Goal: Task Accomplishment & Management: Manage account settings

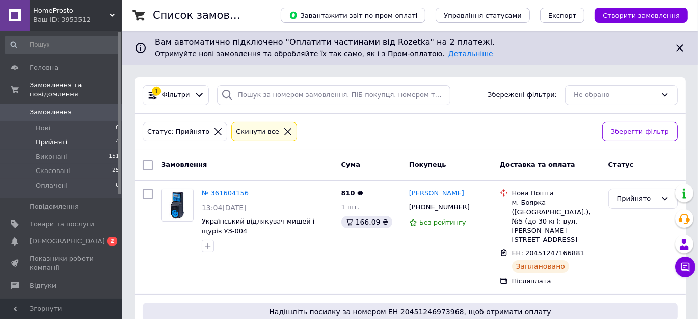
click at [113, 16] on use at bounding box center [112, 15] width 5 height 3
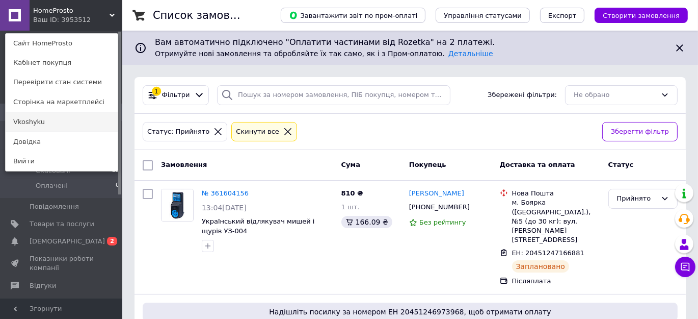
click at [29, 122] on link "Vkoshyku" at bounding box center [62, 121] width 112 height 19
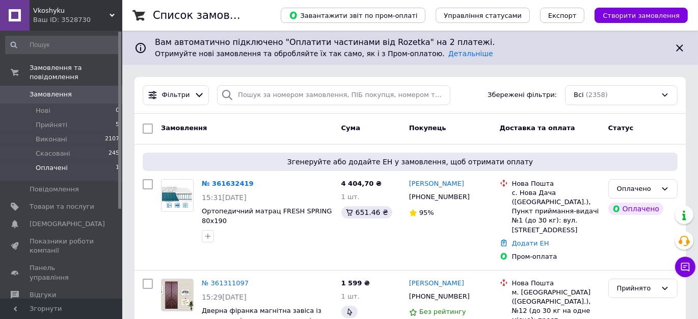
click at [56, 163] on span "Оплачені" at bounding box center [52, 167] width 32 height 9
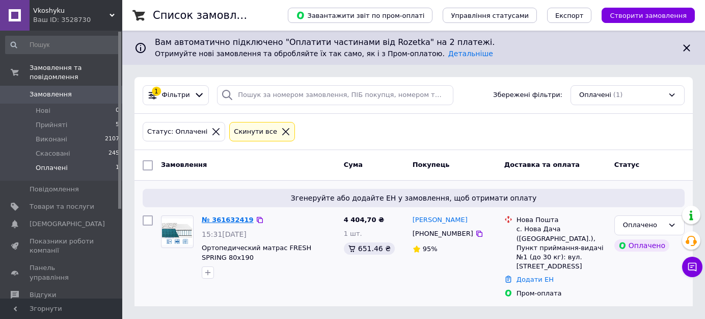
click at [231, 220] on link "№ 361632419" at bounding box center [228, 220] width 52 height 8
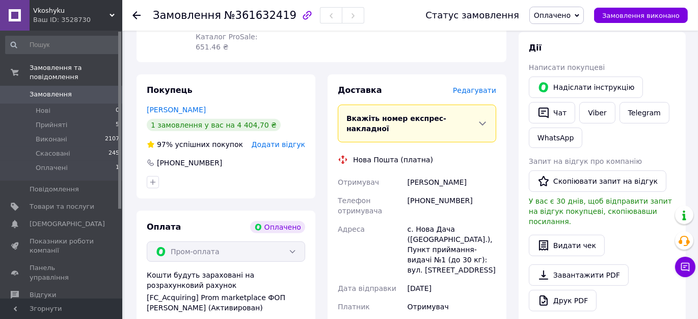
scroll to position [463, 0]
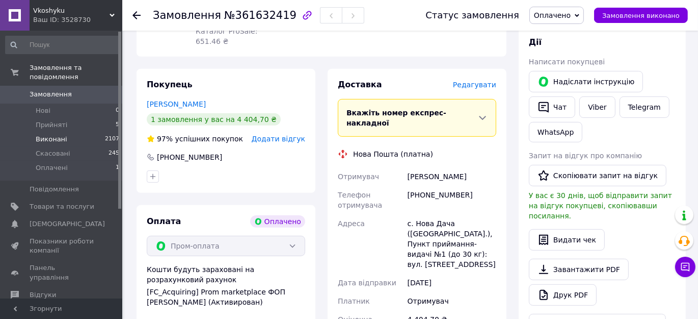
click at [47, 135] on span "Виконані" at bounding box center [52, 139] width 32 height 9
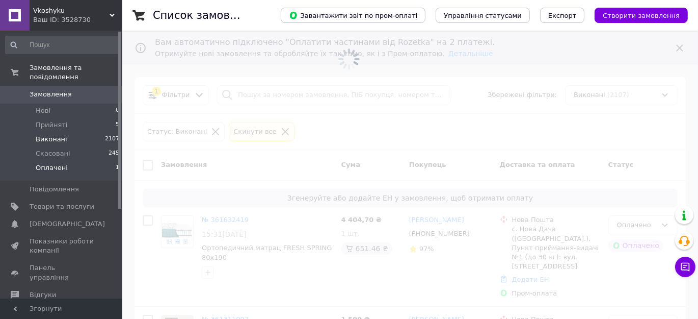
click at [47, 163] on span "Оплачені" at bounding box center [52, 167] width 32 height 9
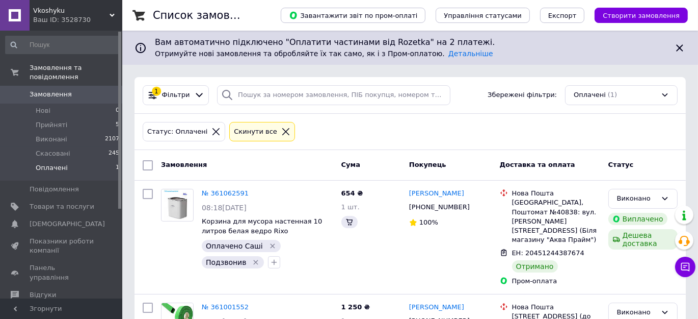
click at [668, 223] on div "Виплачено" at bounding box center [643, 218] width 73 height 16
click at [48, 163] on span "Оплачені" at bounding box center [52, 167] width 32 height 9
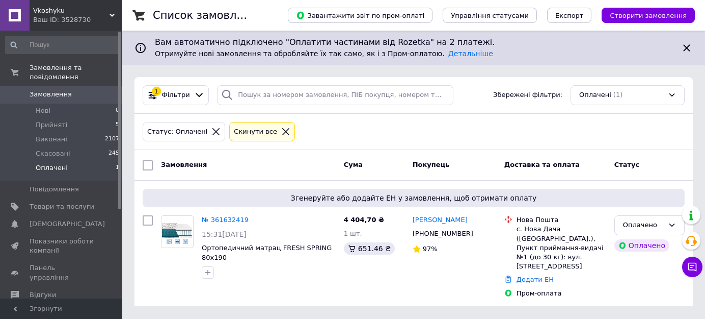
click at [51, 163] on span "Оплачені" at bounding box center [52, 167] width 32 height 9
click at [649, 223] on div "Оплачено" at bounding box center [643, 225] width 41 height 11
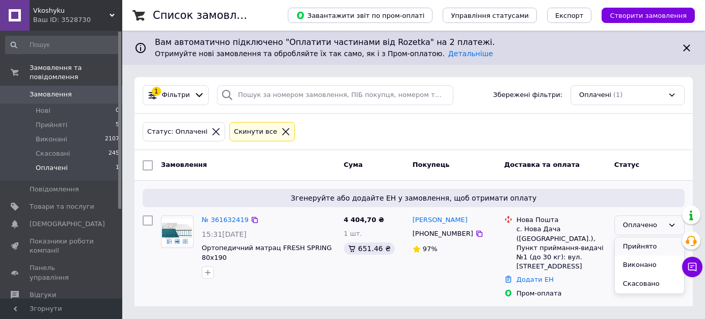
click at [636, 245] on li "Прийнято" at bounding box center [649, 246] width 69 height 19
click at [50, 135] on span "Виконані" at bounding box center [52, 139] width 32 height 9
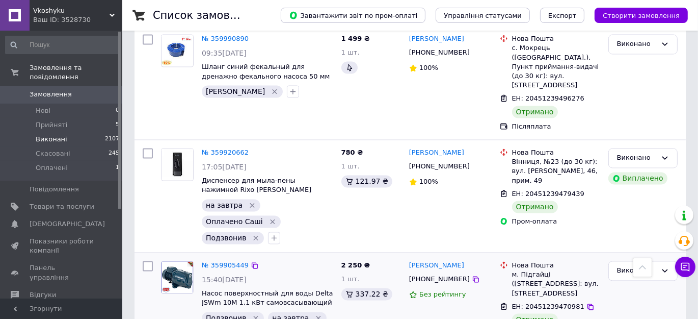
scroll to position [1951, 0]
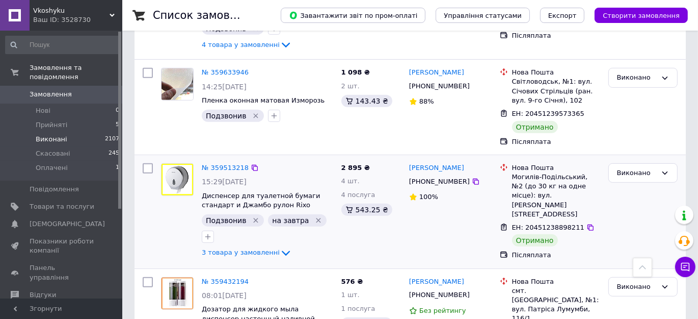
scroll to position [510, 0]
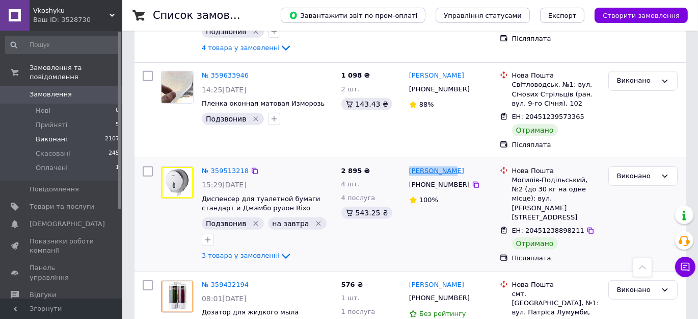
drag, startPoint x: 452, startPoint y: 167, endPoint x: 411, endPoint y: 167, distance: 40.8
click at [411, 167] on div "Юрий Ласкус" at bounding box center [450, 171] width 85 height 12
copy link "Юрий Ласкус"
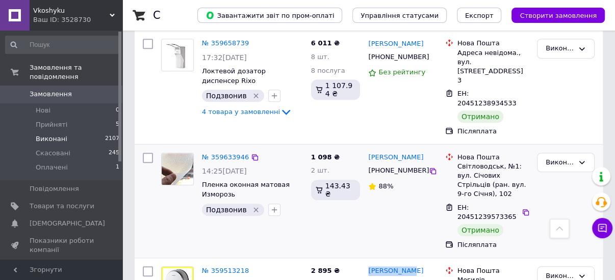
copy link "Юрий Ласкус"
click at [429, 281] on icon at bounding box center [433, 285] width 8 height 8
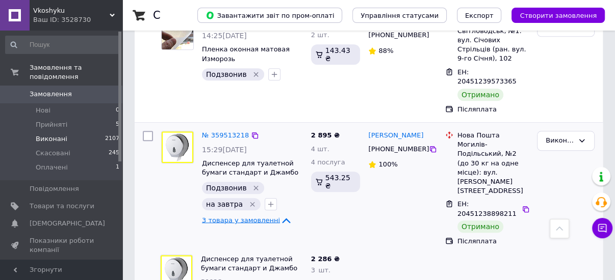
scroll to position [673, 0]
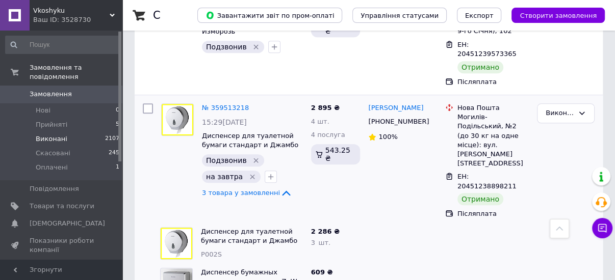
click at [208, 251] on span "P002S" at bounding box center [211, 255] width 21 height 8
click at [215, 251] on span "P002S" at bounding box center [211, 255] width 21 height 8
copy span "P002S"
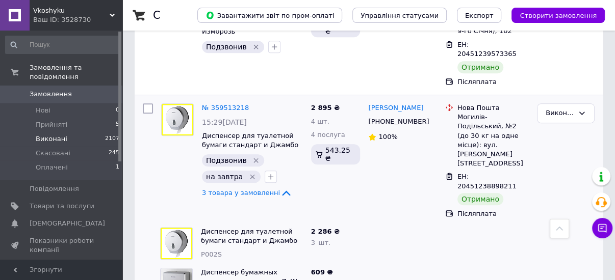
copy span "P055S"
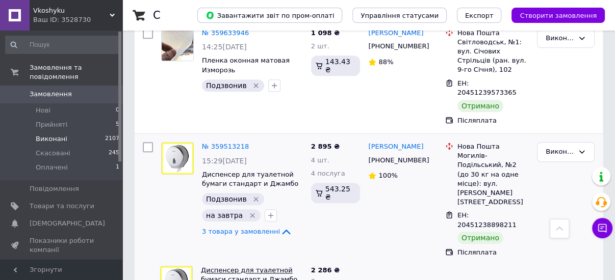
scroll to position [632, 0]
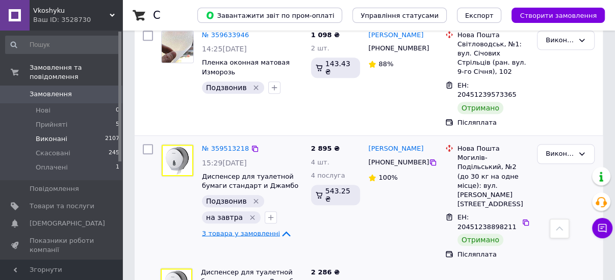
click at [280, 228] on icon at bounding box center [286, 234] width 12 height 12
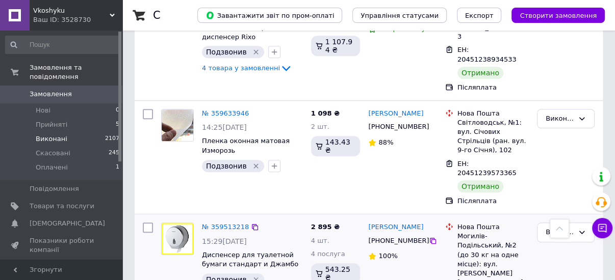
scroll to position [550, 0]
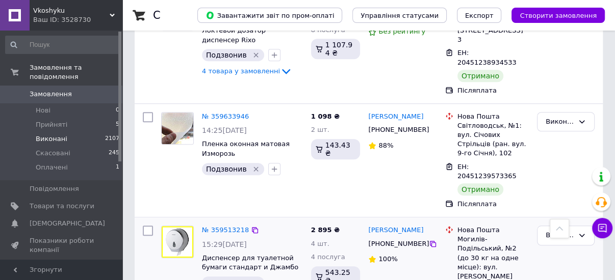
type input "текс"
checkbox input "true"
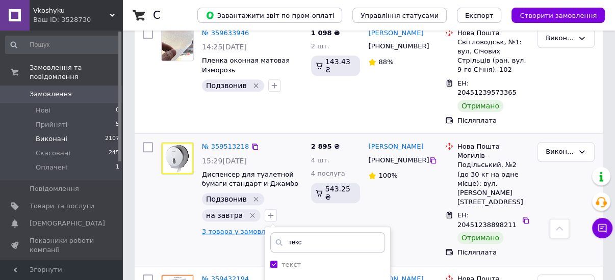
scroll to position [673, 0]
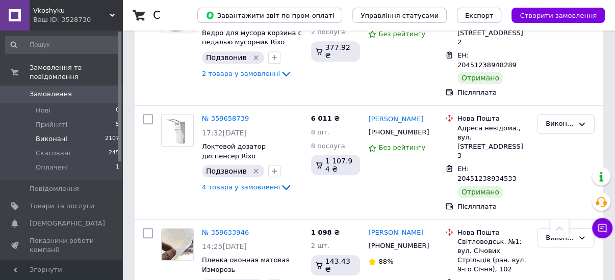
scroll to position [428, 0]
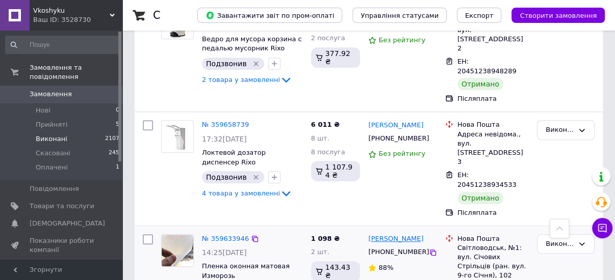
drag, startPoint x: 414, startPoint y: 164, endPoint x: 369, endPoint y: 165, distance: 44.9
click at [369, 233] on div "Саша Тендітний" at bounding box center [395, 239] width 57 height 12
copy link "Саша Тендітний"
click at [429, 249] on icon at bounding box center [433, 253] width 8 height 8
drag, startPoint x: 200, startPoint y: 191, endPoint x: 222, endPoint y: 191, distance: 22.4
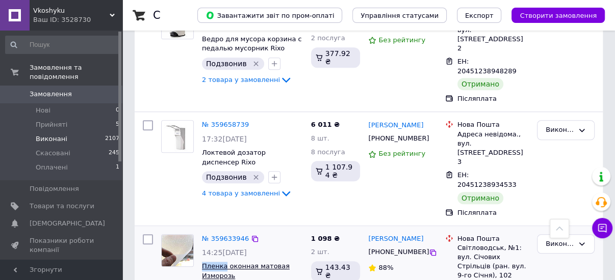
click at [222, 230] on div "№ 359633946 14:25, 30.08.2025 Пленка оконная матовая Изморозь Подзвонив" at bounding box center [252, 265] width 109 height 71
copy span "Пленка"
click at [307, 230] on div "1 098 ₴ 2 шт. 143.43 ₴" at bounding box center [336, 282] width 58 height 105
drag, startPoint x: 270, startPoint y: 216, endPoint x: 278, endPoint y: 203, distance: 14.9
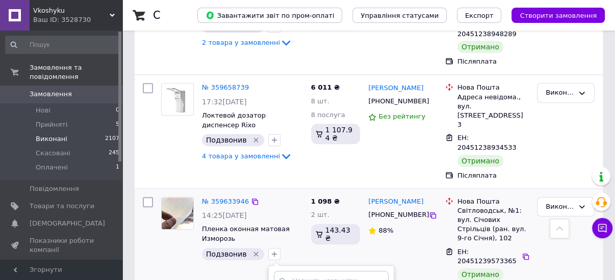
scroll to position [469, 0]
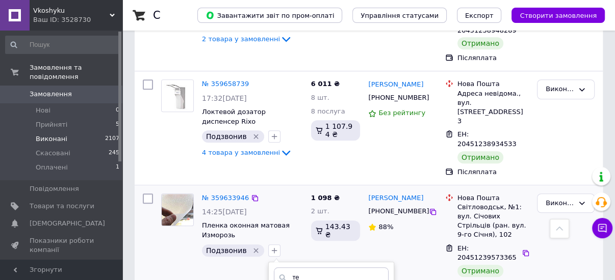
type input "те"
drag, startPoint x: 272, startPoint y: 238, endPoint x: 282, endPoint y: 233, distance: 11.2
checkbox input "true"
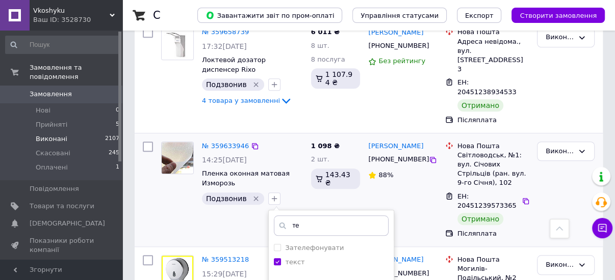
scroll to position [550, 0]
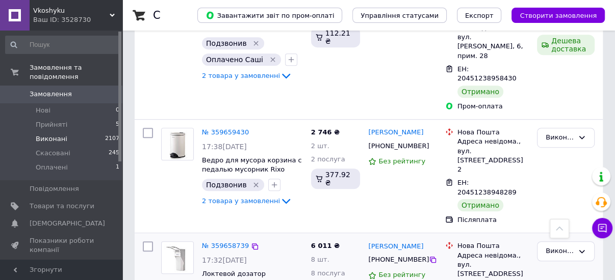
scroll to position [306, 0]
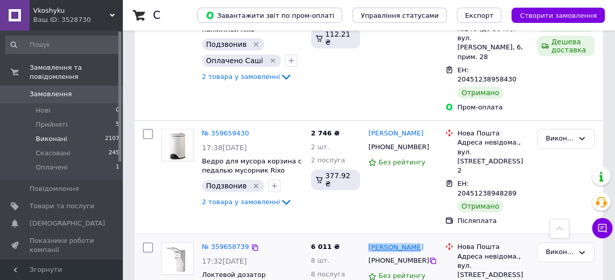
drag, startPoint x: 413, startPoint y: 192, endPoint x: 369, endPoint y: 192, distance: 43.8
click at [369, 242] on div "Юлія Климець" at bounding box center [402, 248] width 70 height 12
copy link "Юлія Климець"
click at [429, 257] on icon at bounding box center [433, 261] width 8 height 8
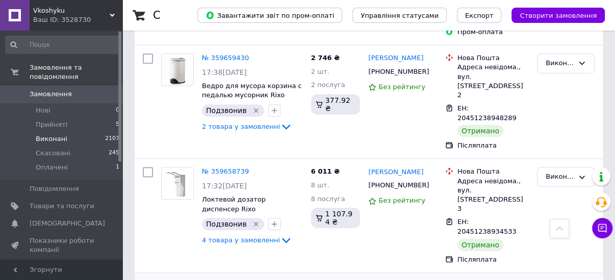
scroll to position [387, 0]
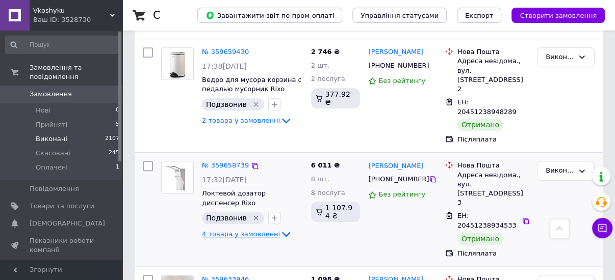
click at [280, 228] on icon at bounding box center [286, 234] width 12 height 12
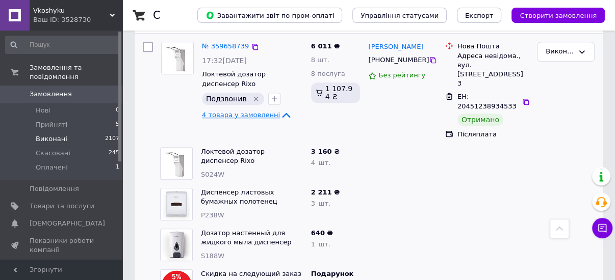
scroll to position [510, 0]
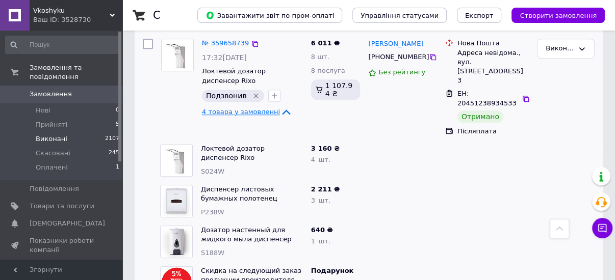
click at [209, 168] on span "S024W" at bounding box center [212, 172] width 23 height 8
copy span "S024W"
click at [215, 208] on span "P238W" at bounding box center [212, 212] width 23 height 8
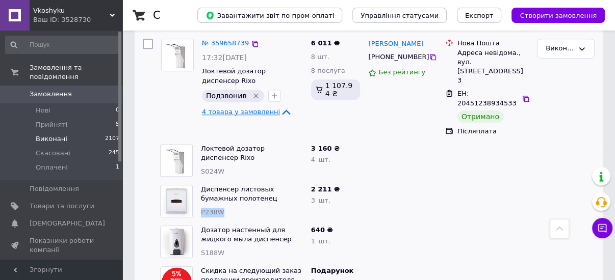
copy span "P238W"
click at [217, 249] on span "S188W" at bounding box center [212, 253] width 23 height 8
click at [216, 249] on span "S188W" at bounding box center [212, 253] width 23 height 8
copy span "S188W"
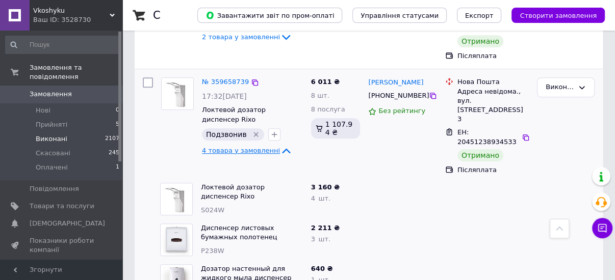
scroll to position [469, 0]
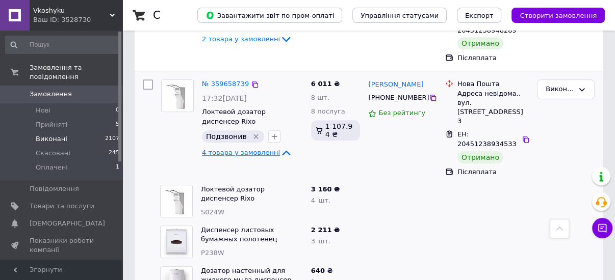
click at [280, 147] on icon at bounding box center [286, 153] width 12 height 12
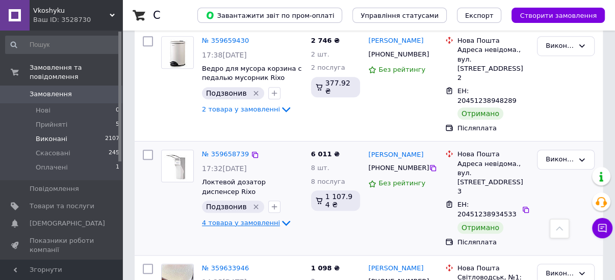
scroll to position [387, 0]
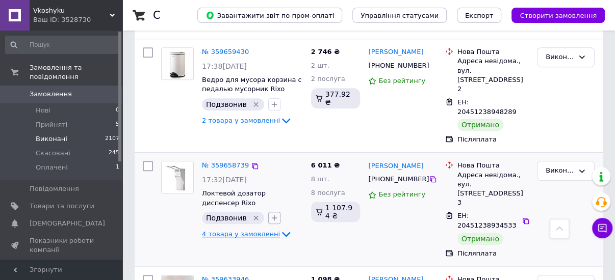
click at [273, 216] on icon "button" at bounding box center [275, 219] width 6 height 6
type input "n"
type input "тек"
click at [274, 264] on input "текст" at bounding box center [277, 267] width 7 height 7
checkbox input "true"
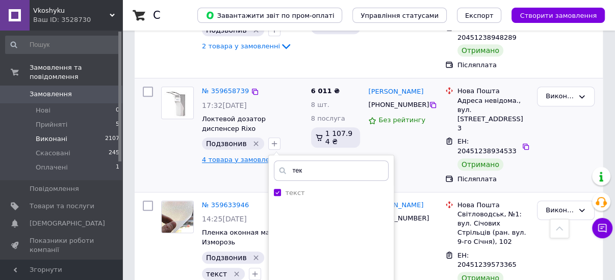
scroll to position [469, 0]
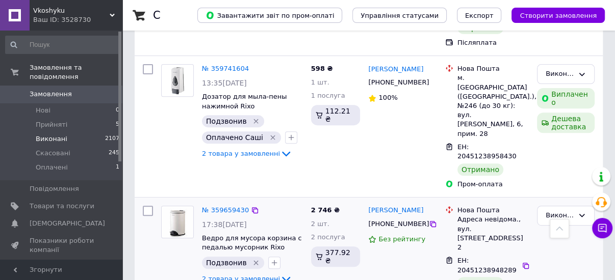
scroll to position [224, 0]
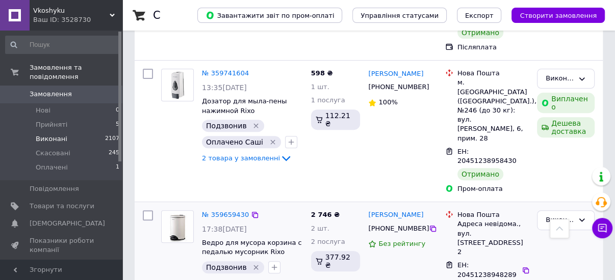
click at [280, 278] on icon at bounding box center [286, 284] width 12 height 12
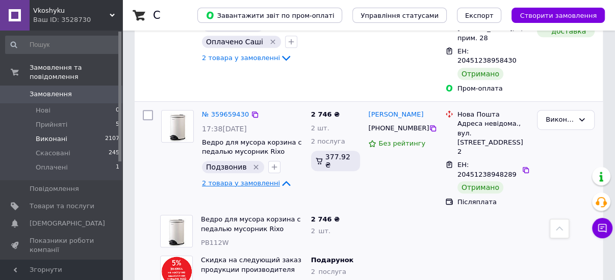
scroll to position [347, 0]
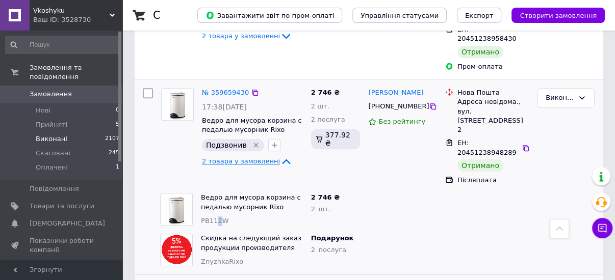
click at [217, 217] on span "PB112W" at bounding box center [215, 221] width 28 height 8
click at [210, 217] on span "PB112W" at bounding box center [215, 221] width 28 height 8
click at [280, 155] on icon at bounding box center [286, 161] width 12 height 12
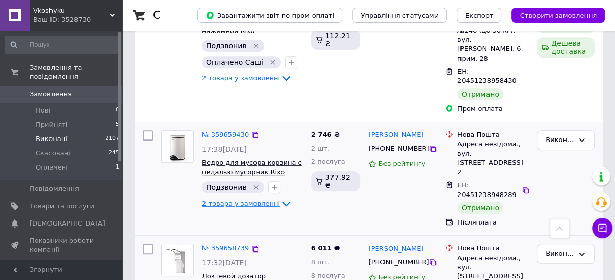
scroll to position [265, 0]
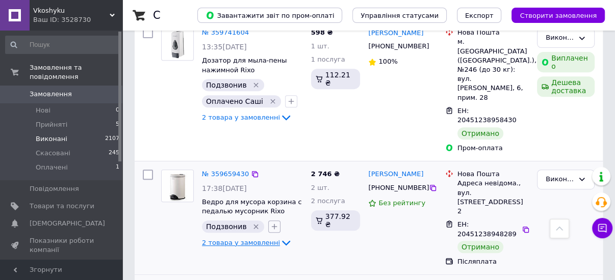
click at [273, 223] on icon "button" at bounding box center [274, 227] width 8 height 8
type input "текс"
click at [276, 272] on label "текст" at bounding box center [289, 276] width 31 height 9
click at [276, 272] on input "текст" at bounding box center [277, 275] width 7 height 7
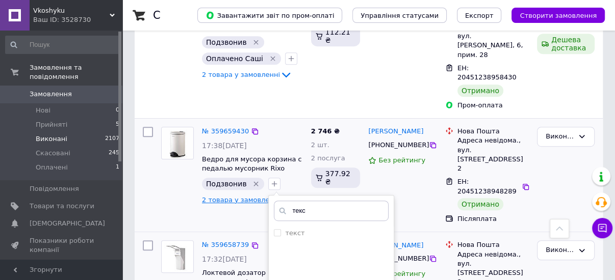
scroll to position [347, 0]
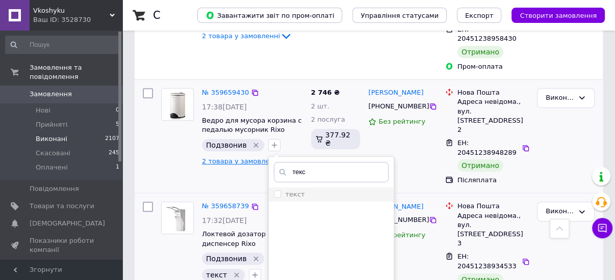
click at [274, 191] on input "текст" at bounding box center [277, 194] width 7 height 7
checkbox input "true"
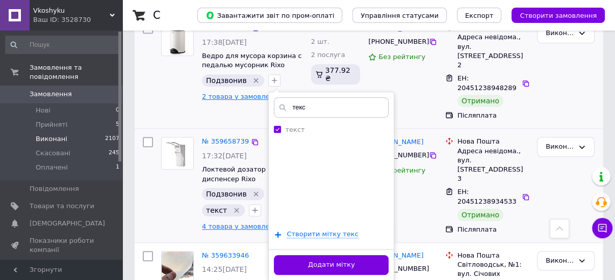
scroll to position [428, 0]
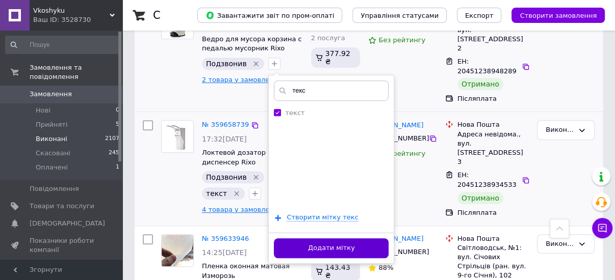
click at [345, 239] on button "Додати мітку" at bounding box center [331, 249] width 115 height 20
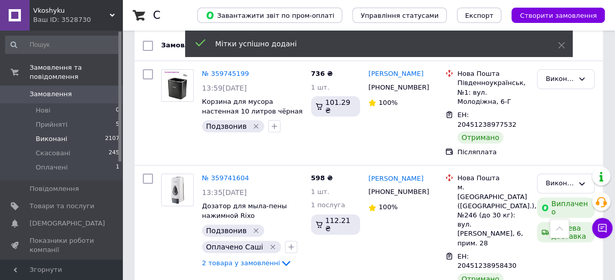
scroll to position [102, 0]
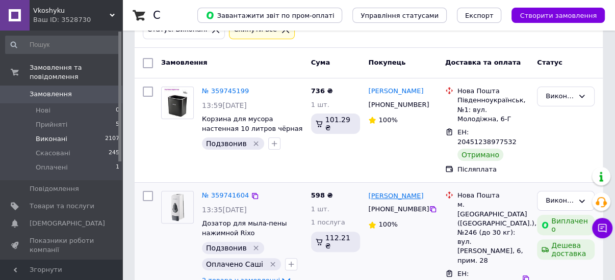
drag, startPoint x: 427, startPoint y: 186, endPoint x: 382, endPoint y: 186, distance: 44.3
click at [386, 190] on div "Андрій Дмитренко" at bounding box center [402, 196] width 70 height 12
click at [434, 193] on div "Андрій Дмитренко +380952713497 100%" at bounding box center [402, 253] width 76 height 133
drag, startPoint x: 425, startPoint y: 186, endPoint x: 368, endPoint y: 186, distance: 56.6
click at [368, 190] on div "Андрій Дмитренко" at bounding box center [395, 196] width 57 height 12
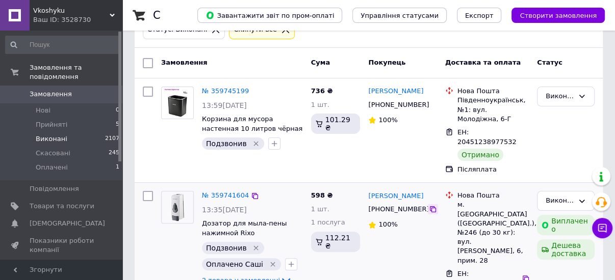
click at [429, 205] on icon at bounding box center [433, 209] width 8 height 8
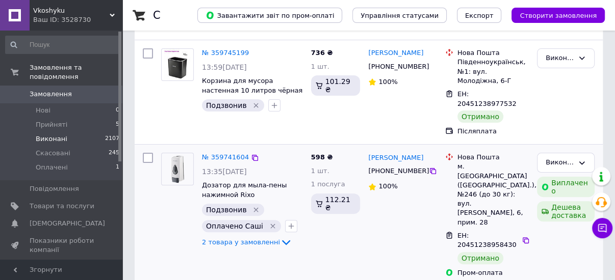
scroll to position [143, 0]
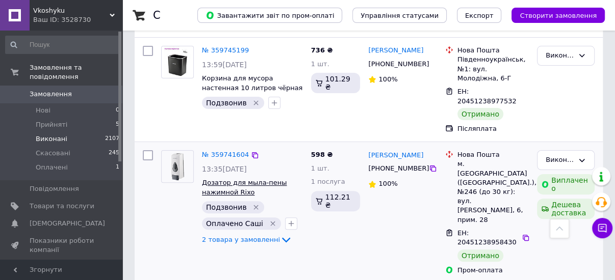
drag, startPoint x: 296, startPoint y: 183, endPoint x: 275, endPoint y: 183, distance: 20.9
click at [275, 183] on span "Дозатор для мылa-пены нажимной Rixo Maggio S048W наливной настенный диспенсер б…" at bounding box center [252, 187] width 101 height 19
click at [425, 224] on div "Андрій Дмитренко +380952713497 100%" at bounding box center [402, 212] width 76 height 133
drag, startPoint x: 298, startPoint y: 183, endPoint x: 276, endPoint y: 183, distance: 21.9
click at [276, 183] on span "Дозатор для мылa-пены нажимной Rixo Maggio S048W наливной настенный диспенсер б…" at bounding box center [252, 187] width 101 height 19
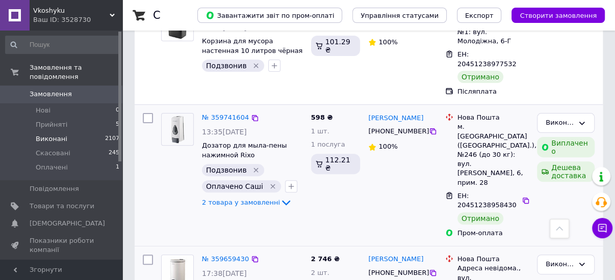
scroll to position [183, 0]
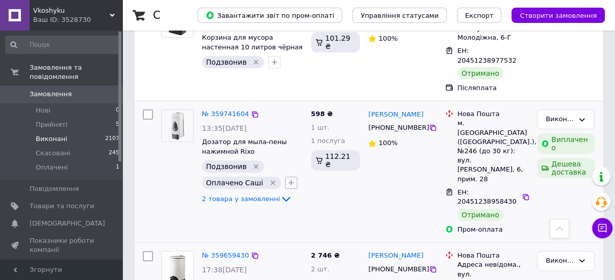
click at [287, 179] on icon "button" at bounding box center [291, 183] width 8 height 8
type input "текст"
drag, startPoint x: 286, startPoint y: 220, endPoint x: 293, endPoint y: 217, distance: 7.3
click at [291, 228] on input "текст" at bounding box center [294, 231] width 7 height 7
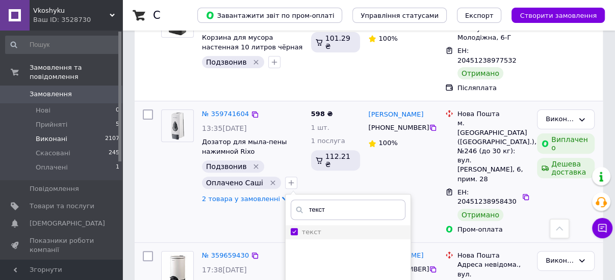
checkbox input "true"
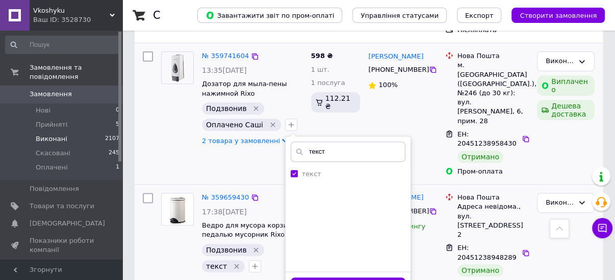
scroll to position [265, 0]
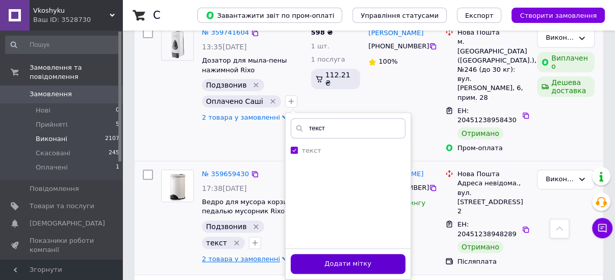
click at [347, 254] on button "Додати мітку" at bounding box center [348, 264] width 115 height 20
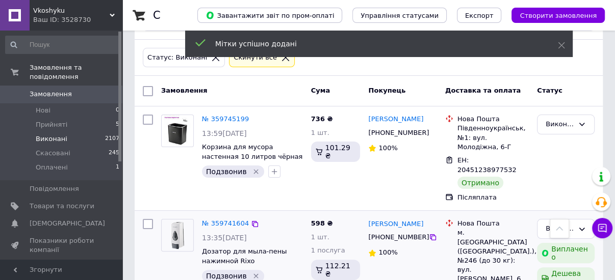
scroll to position [20, 0]
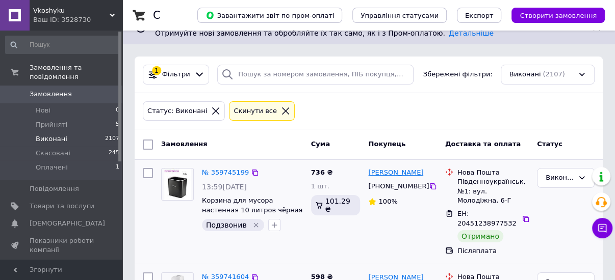
drag, startPoint x: 421, startPoint y: 172, endPoint x: 369, endPoint y: 171, distance: 52.5
click at [369, 171] on div "Андрій Колесник" at bounding box center [402, 173] width 70 height 12
click at [429, 186] on icon at bounding box center [433, 186] width 8 height 8
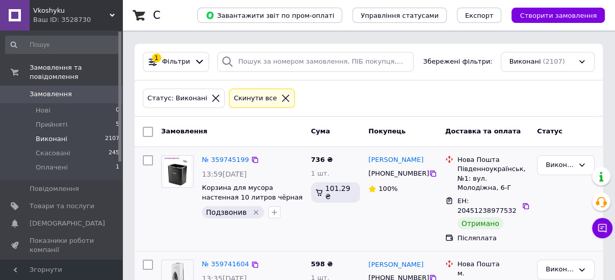
scroll to position [61, 0]
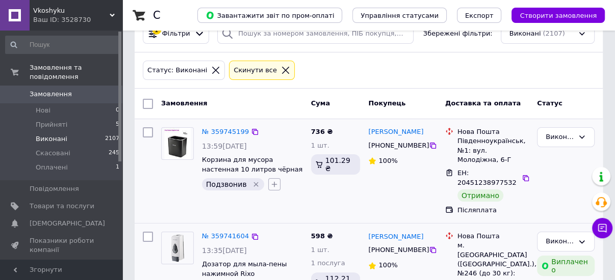
click at [272, 183] on icon "button" at bounding box center [275, 185] width 6 height 6
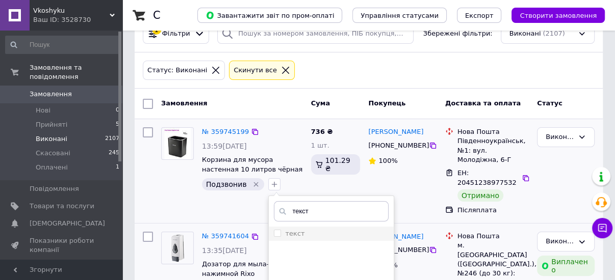
type input "текст"
click at [274, 230] on input "текст" at bounding box center [277, 233] width 7 height 7
checkbox input "true"
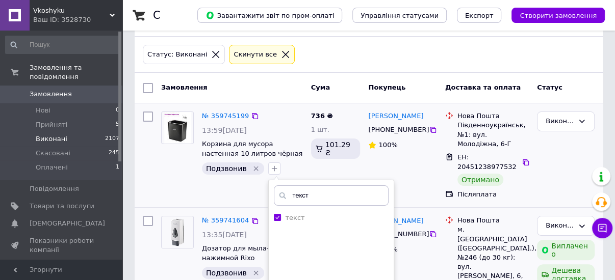
scroll to position [143, 0]
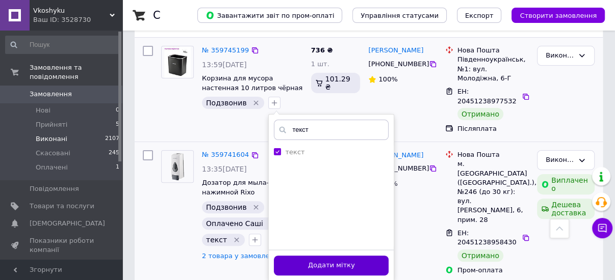
click at [360, 263] on button "Додати мітку" at bounding box center [331, 266] width 115 height 20
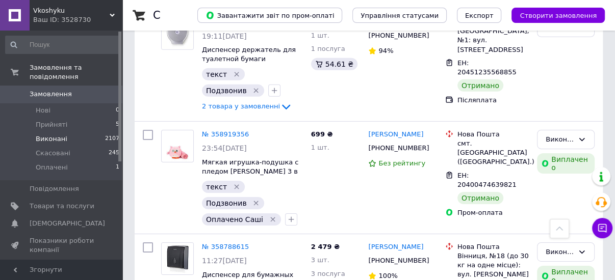
scroll to position [2140, 0]
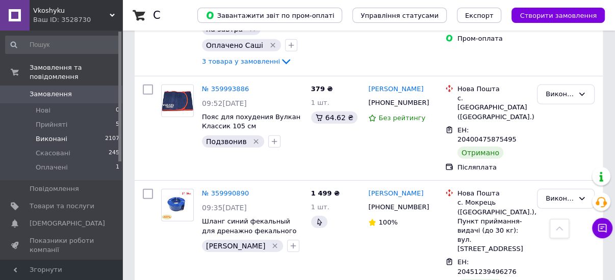
scroll to position [2137, 0]
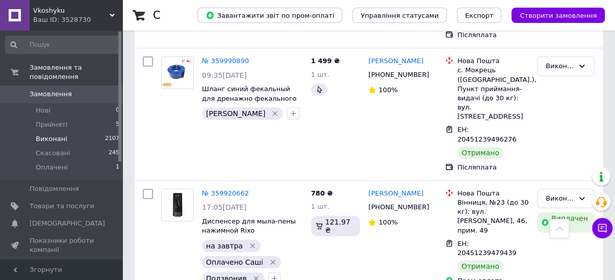
drag, startPoint x: 410, startPoint y: 137, endPoint x: 370, endPoint y: 137, distance: 40.3
drag, startPoint x: 199, startPoint y: 174, endPoint x: 249, endPoint y: 173, distance: 49.4
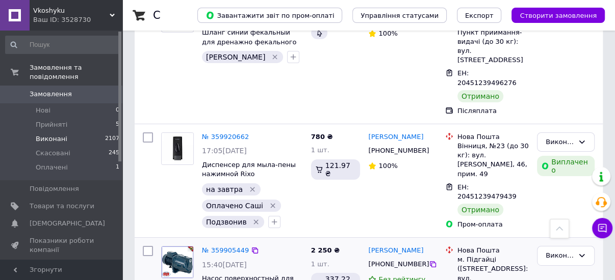
scroll to position [2195, 0]
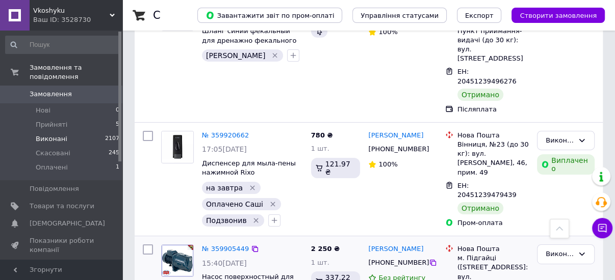
type input "те"
checkbox input "true"
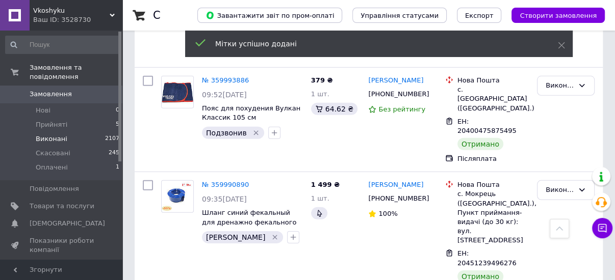
scroll to position [2015, 0]
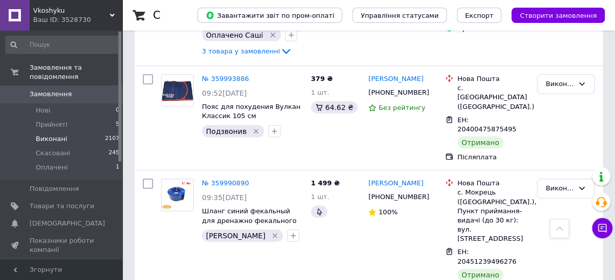
drag, startPoint x: 405, startPoint y: 146, endPoint x: 368, endPoint y: 147, distance: 36.7
drag, startPoint x: 294, startPoint y: 184, endPoint x: 276, endPoint y: 183, distance: 18.4
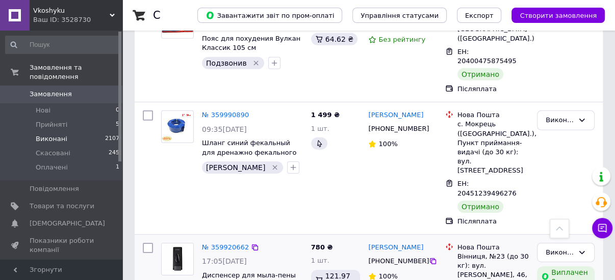
scroll to position [2096, 0]
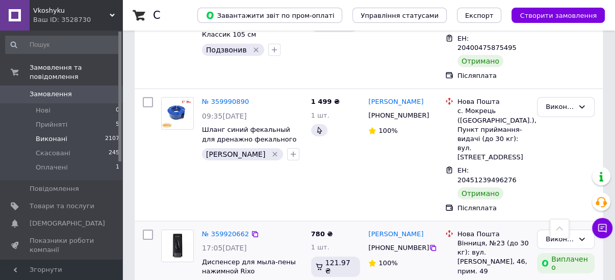
type input "те"
drag, startPoint x: 274, startPoint y: 212, endPoint x: 287, endPoint y: 211, distance: 12.8
checkbox input "true"
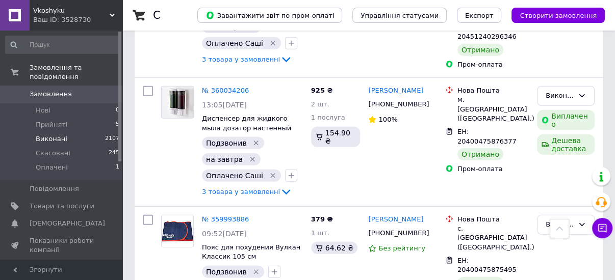
scroll to position [1868, 0]
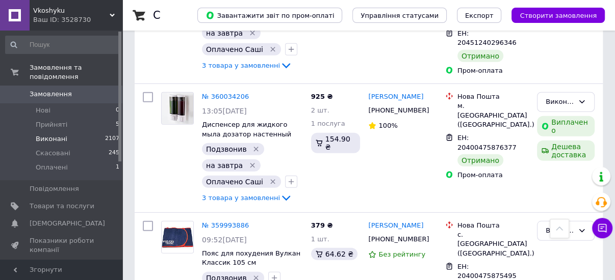
drag, startPoint x: 415, startPoint y: 180, endPoint x: 368, endPoint y: 180, distance: 46.4
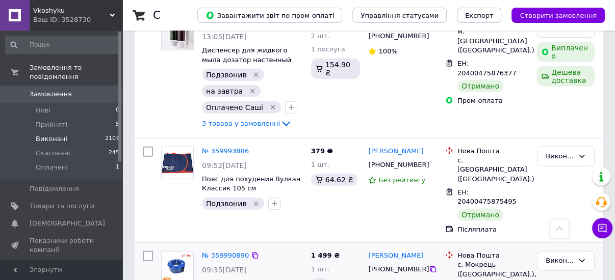
scroll to position [1990, 0]
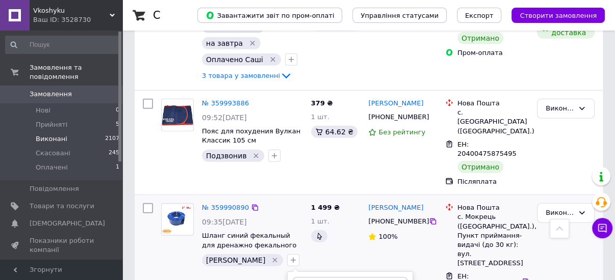
type input "тек"
checkbox input "true"
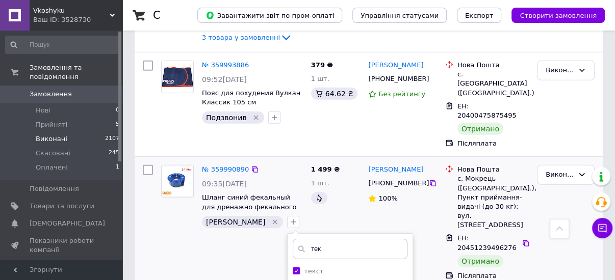
scroll to position [2031, 0]
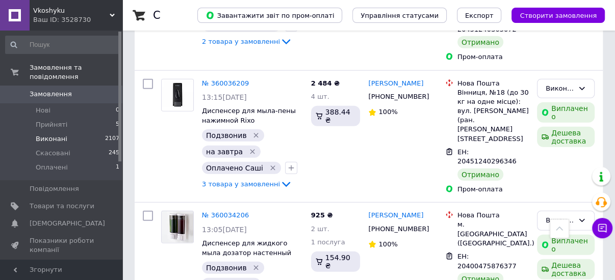
scroll to position [1746, 0]
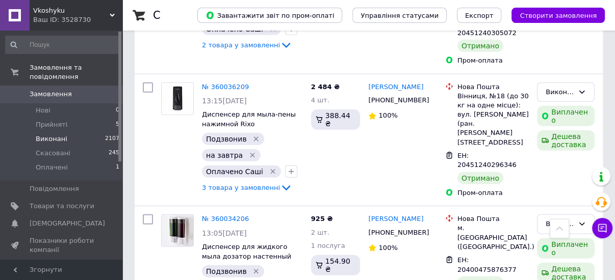
drag, startPoint x: 415, startPoint y: 205, endPoint x: 370, endPoint y: 205, distance: 45.9
drag, startPoint x: 199, startPoint y: 233, endPoint x: 216, endPoint y: 233, distance: 16.3
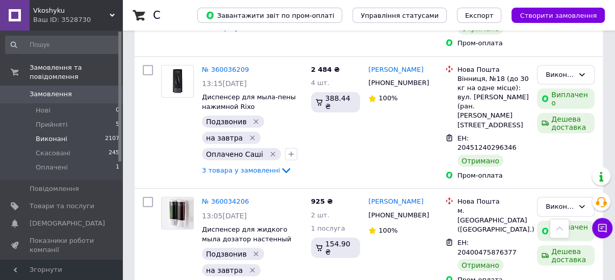
scroll to position [1786, 0]
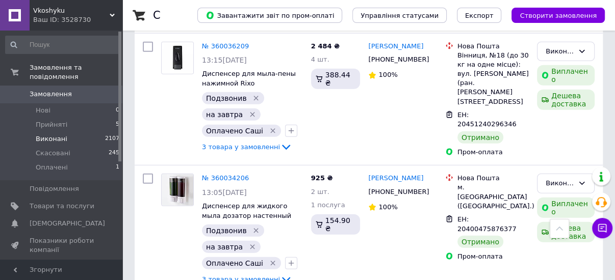
drag, startPoint x: 305, startPoint y: 232, endPoint x: 289, endPoint y: 227, distance: 16.8
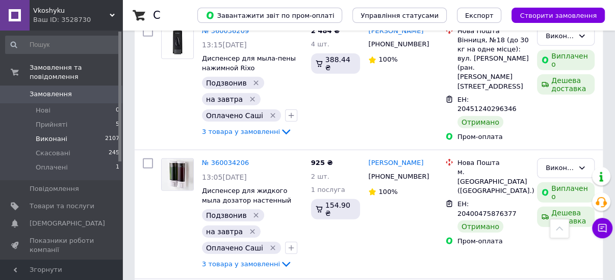
scroll to position [1827, 0]
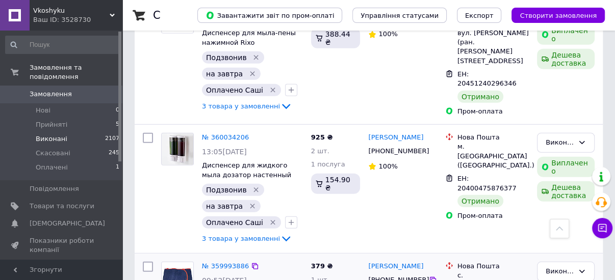
type input "те"
checkbox input "true"
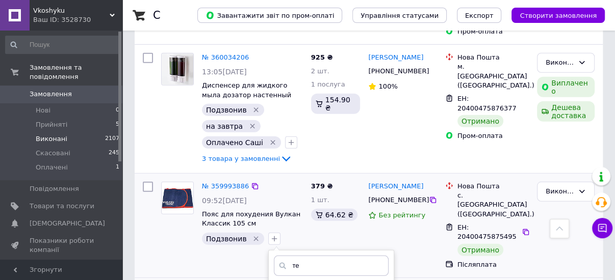
scroll to position [1909, 0]
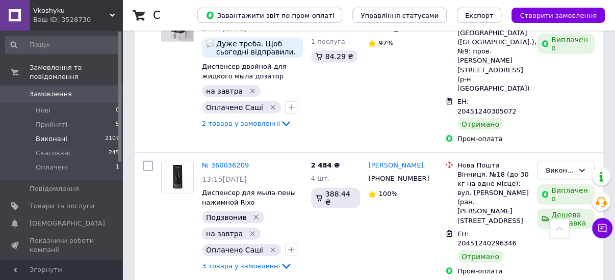
scroll to position [1664, 0]
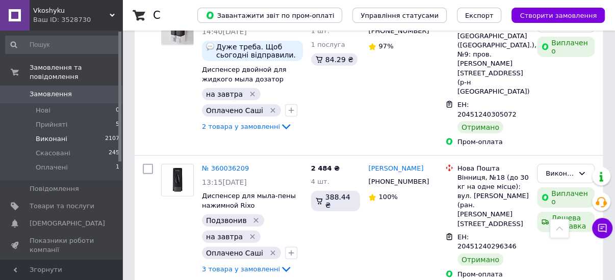
drag, startPoint x: 422, startPoint y: 160, endPoint x: 369, endPoint y: 160, distance: 53.0
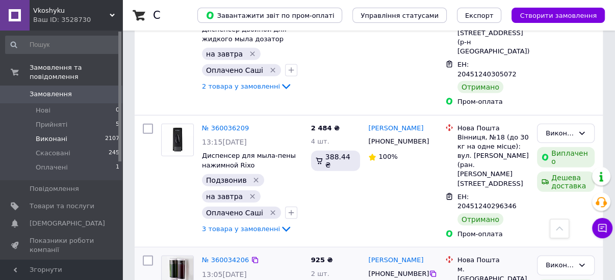
scroll to position [1705, 0]
drag, startPoint x: 279, startPoint y: 219, endPoint x: 287, endPoint y: 210, distance: 11.2
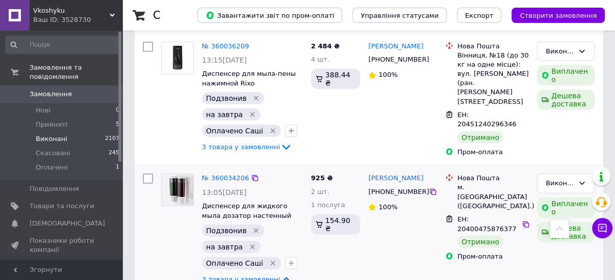
scroll to position [1786, 0]
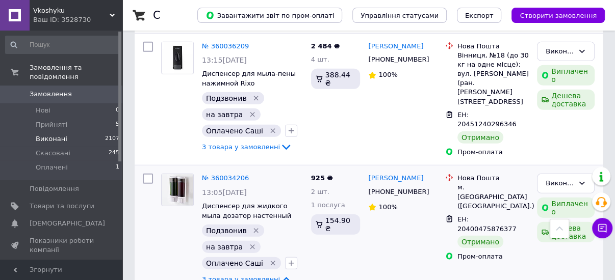
drag, startPoint x: 273, startPoint y: 140, endPoint x: 305, endPoint y: 148, distance: 33.6
click at [280, 274] on icon at bounding box center [286, 280] width 12 height 12
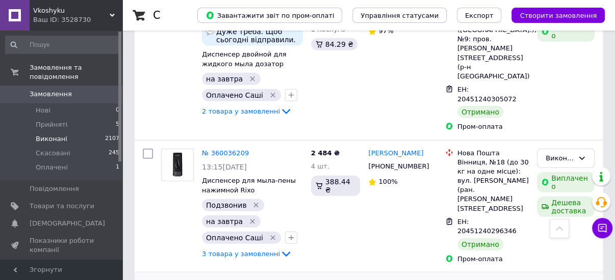
scroll to position [1705, 0]
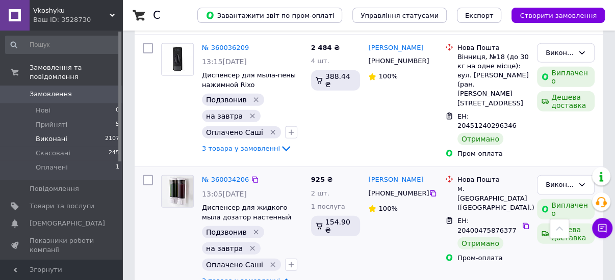
scroll to position [1786, 0]
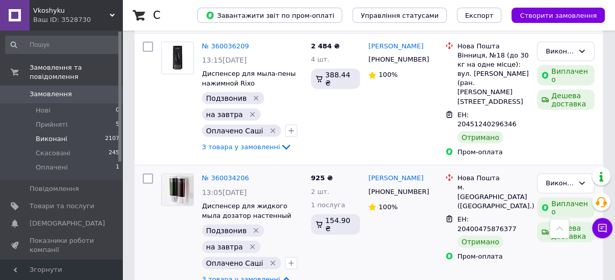
click at [280, 274] on icon at bounding box center [286, 280] width 12 height 12
drag, startPoint x: 285, startPoint y: 121, endPoint x: 381, endPoint y: 118, distance: 96.4
click at [287, 259] on icon "button" at bounding box center [291, 263] width 8 height 8
type input "тек"
drag, startPoint x: 289, startPoint y: 168, endPoint x: 299, endPoint y: 164, distance: 11.0
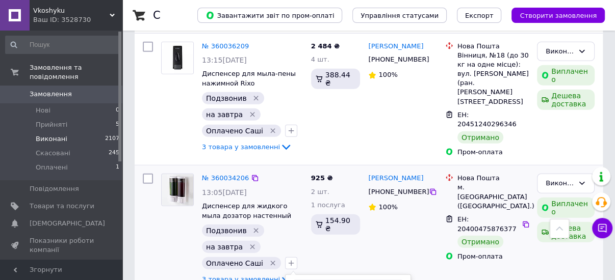
drag, startPoint x: 287, startPoint y: 169, endPoint x: 362, endPoint y: 151, distance: 77.0
checkbox input "true"
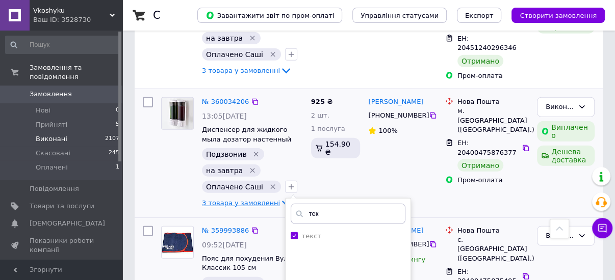
scroll to position [1868, 0]
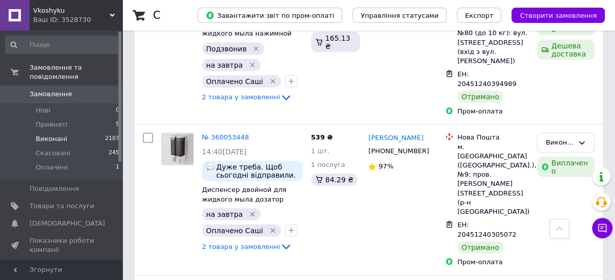
scroll to position [1542, 0]
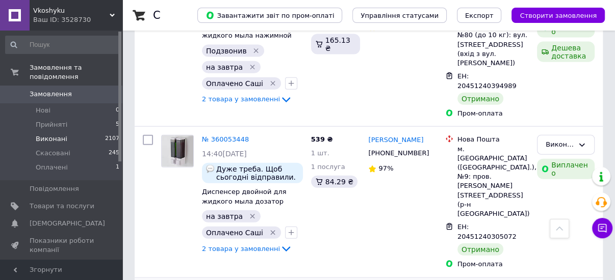
drag, startPoint x: 428, startPoint y: 153, endPoint x: 366, endPoint y: 155, distance: 62.2
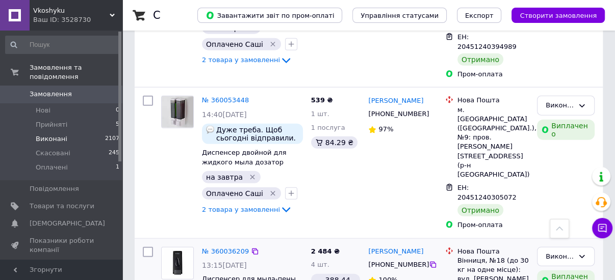
scroll to position [1583, 0]
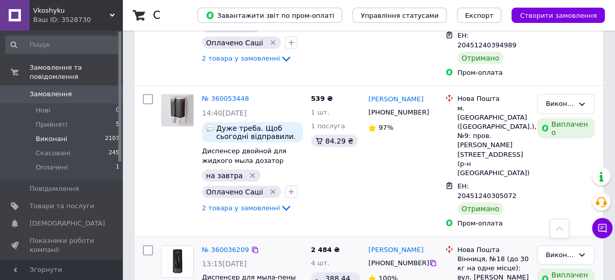
drag, startPoint x: 277, startPoint y: 214, endPoint x: 301, endPoint y: 174, distance: 45.7
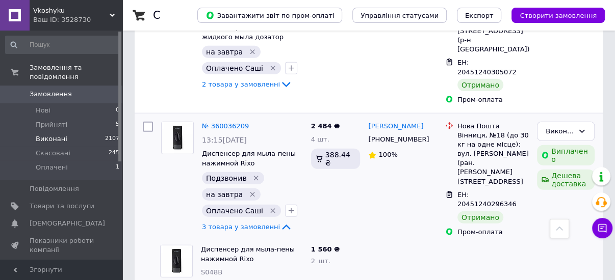
scroll to position [1705, 0]
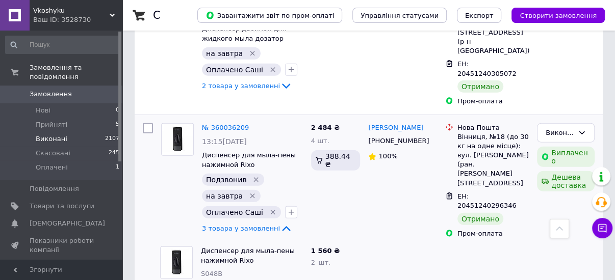
click at [210, 270] on span "S048B" at bounding box center [211, 274] width 21 height 8
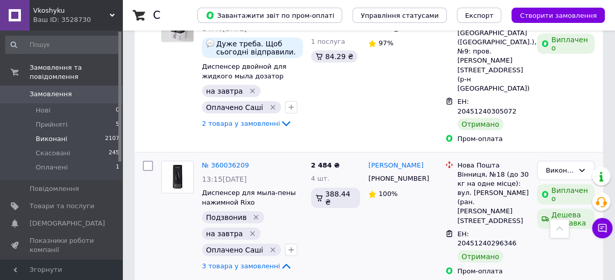
scroll to position [1664, 0]
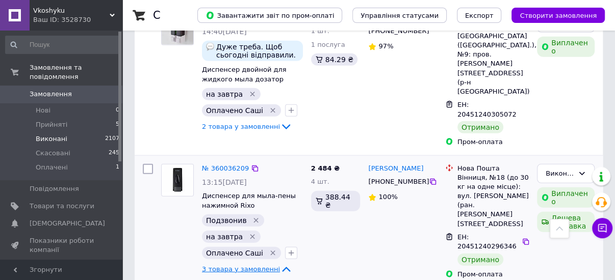
click at [280, 264] on icon at bounding box center [286, 270] width 12 height 12
click at [287, 249] on icon "button" at bounding box center [291, 253] width 8 height 8
type input "тек"
checkbox input "true"
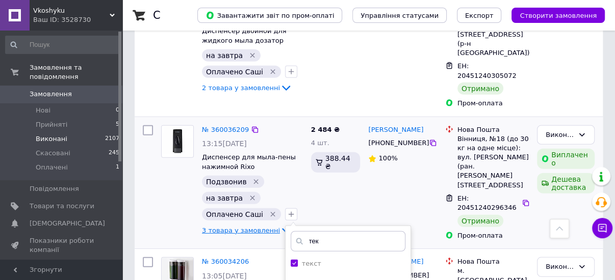
scroll to position [1705, 0]
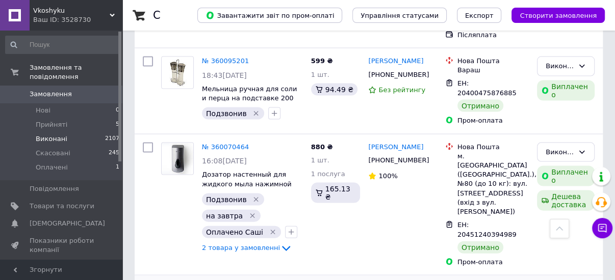
scroll to position [1386, 0]
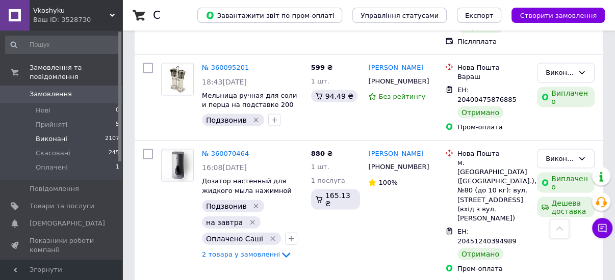
drag, startPoint x: 433, startPoint y: 172, endPoint x: 370, endPoint y: 172, distance: 63.2
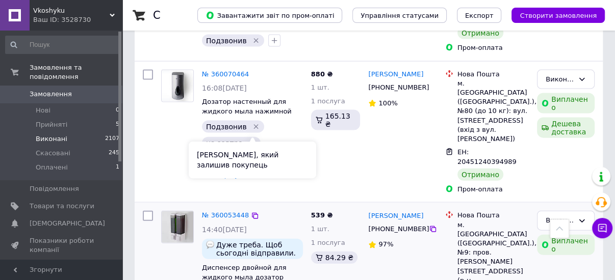
scroll to position [1468, 0]
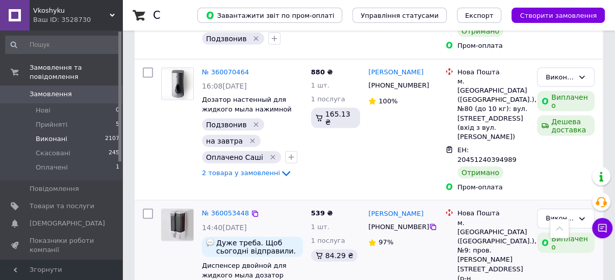
drag, startPoint x: 277, startPoint y: 196, endPoint x: 308, endPoint y: 175, distance: 37.9
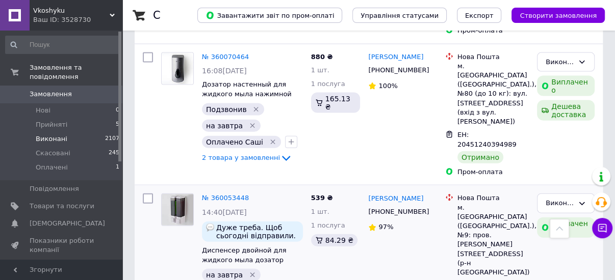
scroll to position [1509, 0]
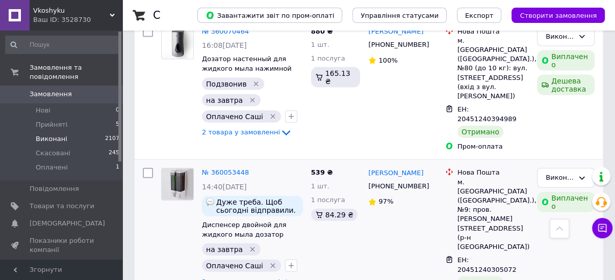
click at [282, 280] on icon at bounding box center [286, 282] width 8 height 5
click at [287, 262] on icon "button" at bounding box center [291, 266] width 8 height 8
type input "те"
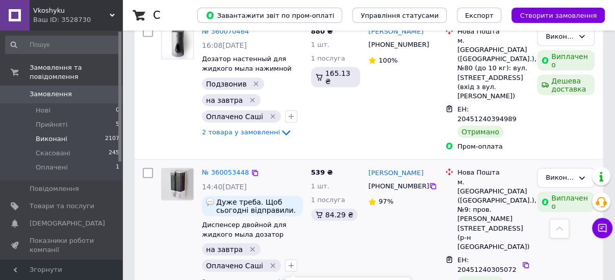
checkbox input "true"
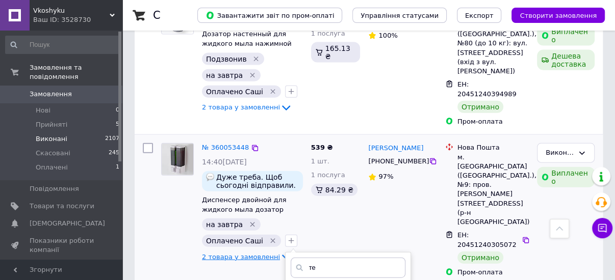
scroll to position [1590, 0]
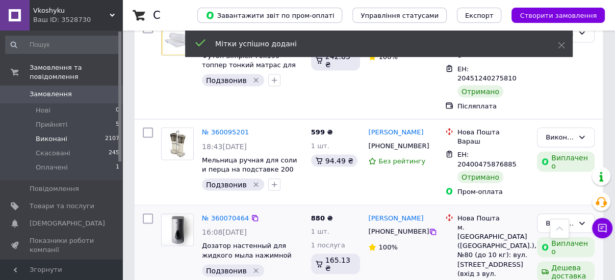
scroll to position [1305, 0]
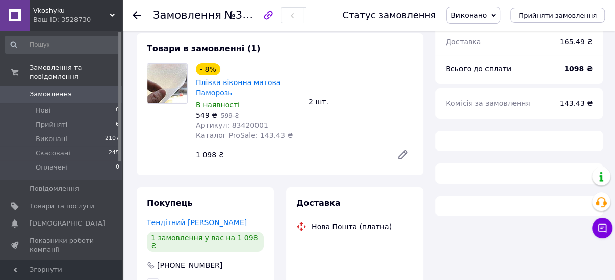
scroll to position [82, 0]
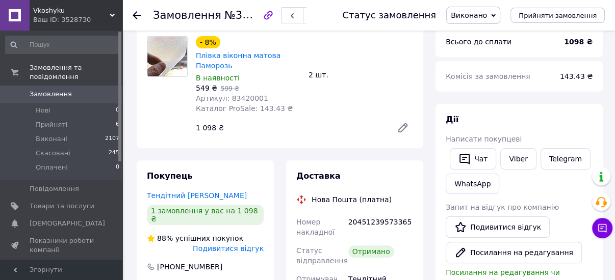
click at [241, 101] on span "Артикул: 83420001" at bounding box center [232, 98] width 72 height 8
copy span "83420001"
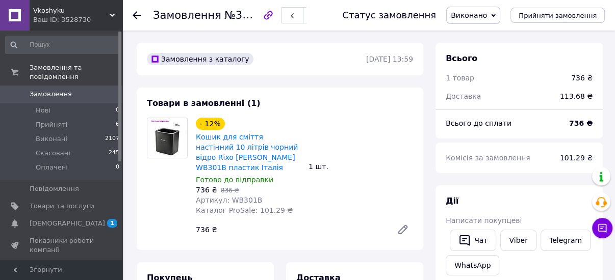
click at [236, 196] on span "Артикул: WB301B" at bounding box center [229, 200] width 66 height 8
copy span "WB301B"
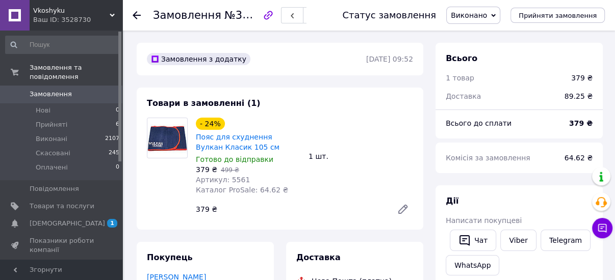
click at [232, 180] on span "Артикул: 5561" at bounding box center [223, 180] width 54 height 8
copy span "5561"
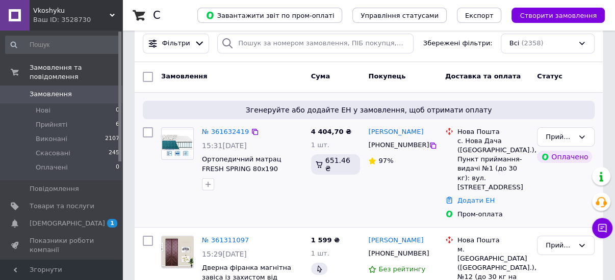
scroll to position [82, 0]
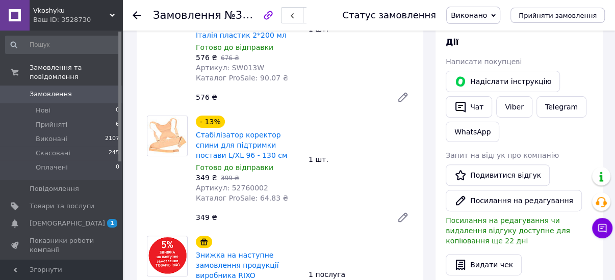
scroll to position [163, 0]
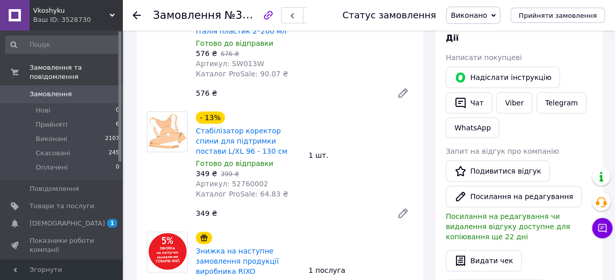
click at [244, 185] on span "Артикул: 52760002" at bounding box center [232, 184] width 72 height 8
copy span "52760002"
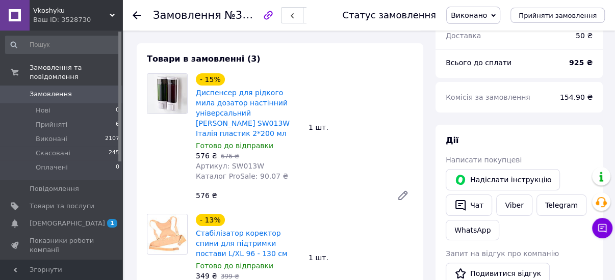
scroll to position [41, 0]
